Goal: Task Accomplishment & Management: Complete application form

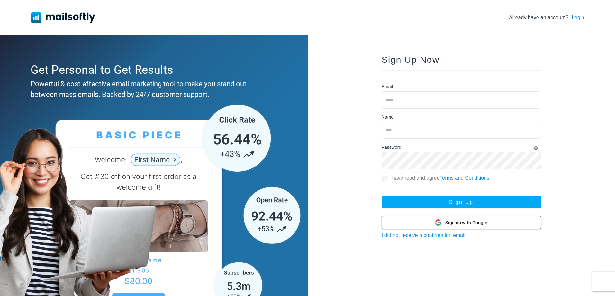
click at [463, 222] on span "Sign up with Google" at bounding box center [466, 222] width 42 height 7
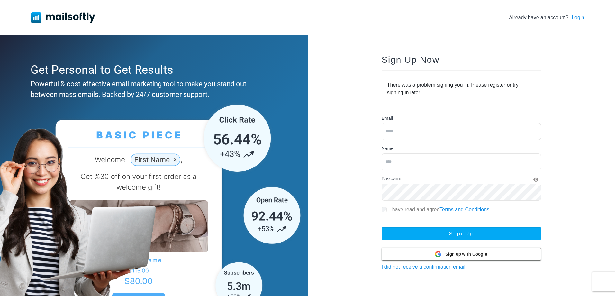
click at [452, 254] on span "Sign up with Google" at bounding box center [466, 254] width 42 height 7
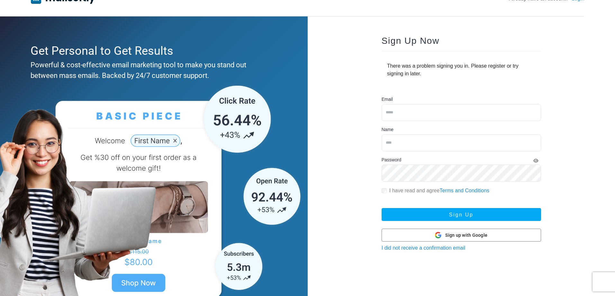
scroll to position [7, 0]
